Goal: Contribute content

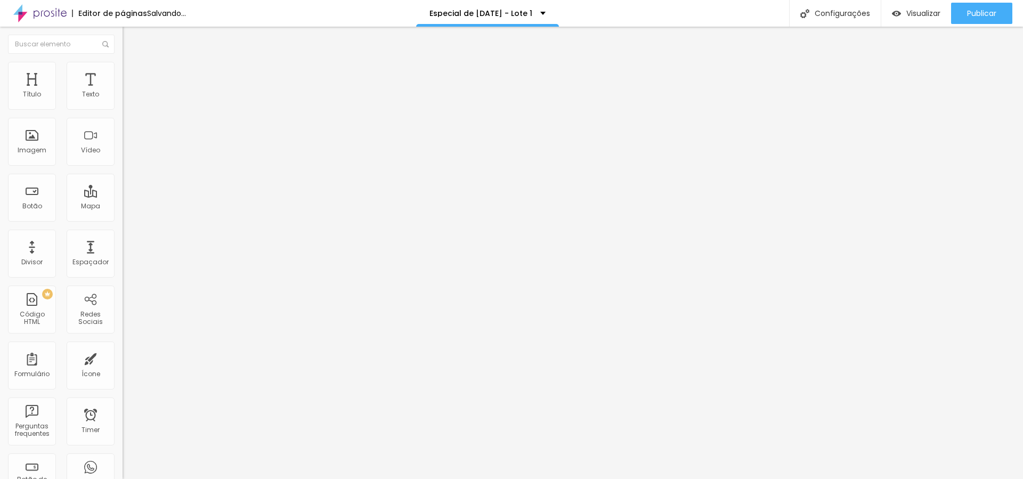
click at [123, 92] on span "Adicionar imagem" at bounding box center [157, 87] width 69 height 9
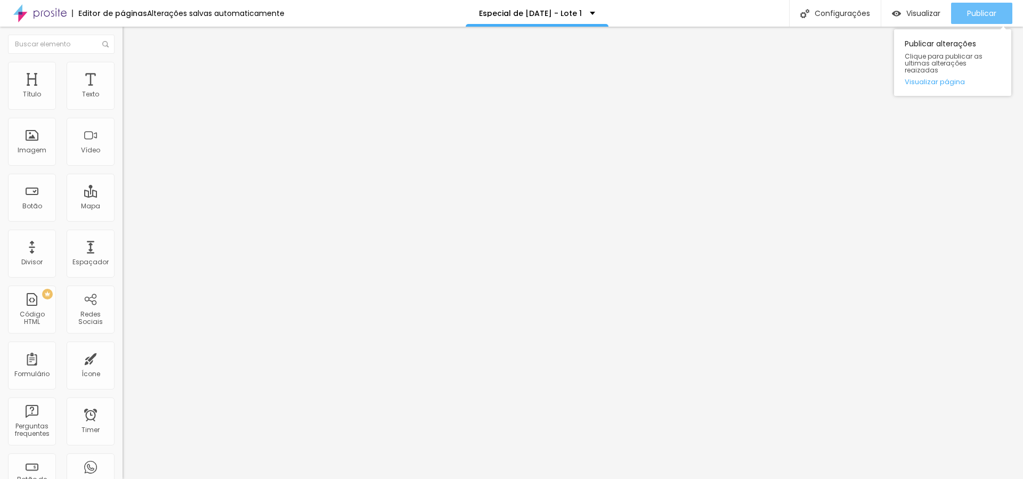
click at [984, 10] on span "Publicar" at bounding box center [981, 13] width 29 height 9
click at [987, 14] on span "Publicar" at bounding box center [981, 13] width 29 height 9
click at [994, 9] on span "Publicar" at bounding box center [981, 13] width 29 height 9
click at [972, 15] on span "Publicar" at bounding box center [981, 13] width 29 height 9
click at [993, 12] on span "Publicar" at bounding box center [981, 13] width 29 height 9
